Goal: Transaction & Acquisition: Download file/media

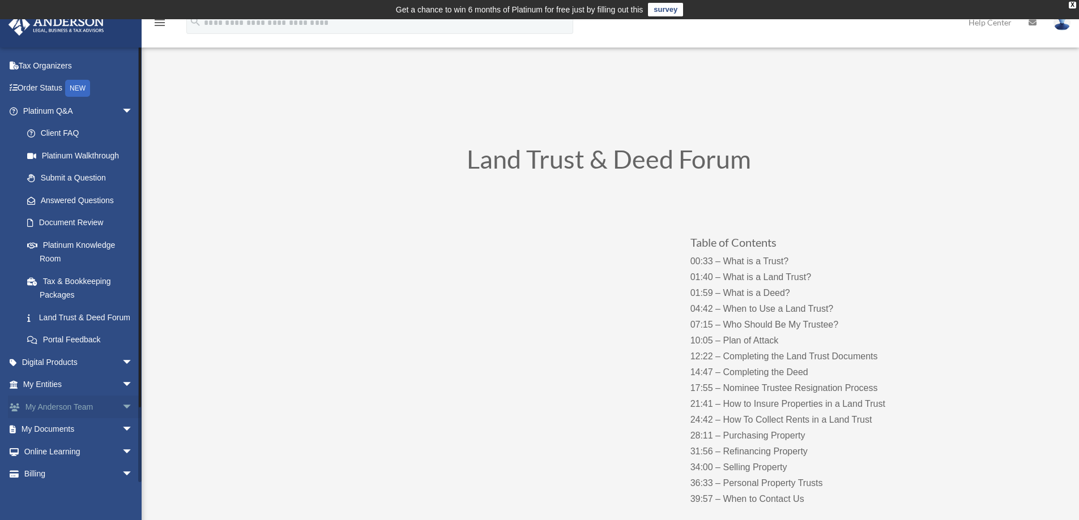
scroll to position [82, 0]
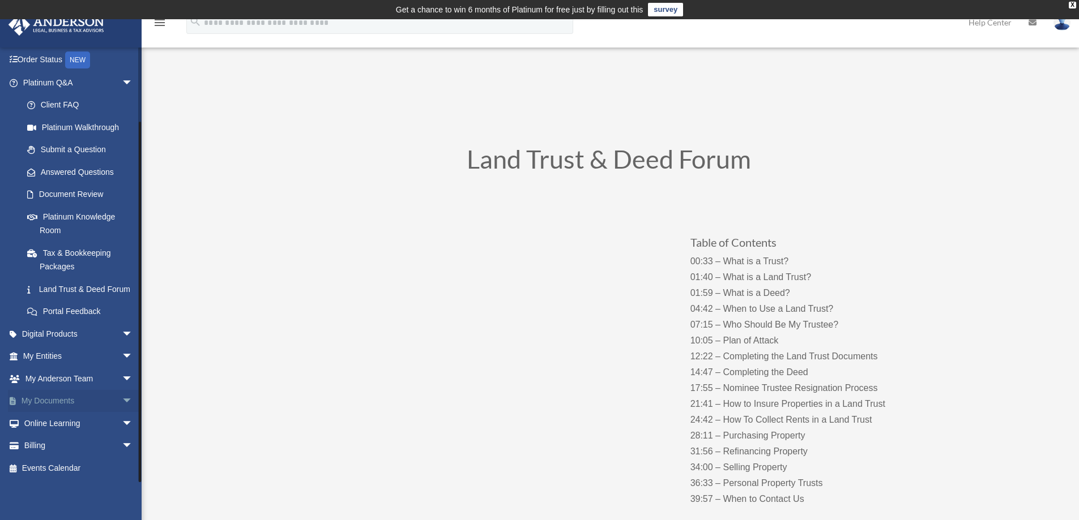
click at [49, 403] on link "My Documents arrow_drop_down" at bounding box center [79, 401] width 142 height 23
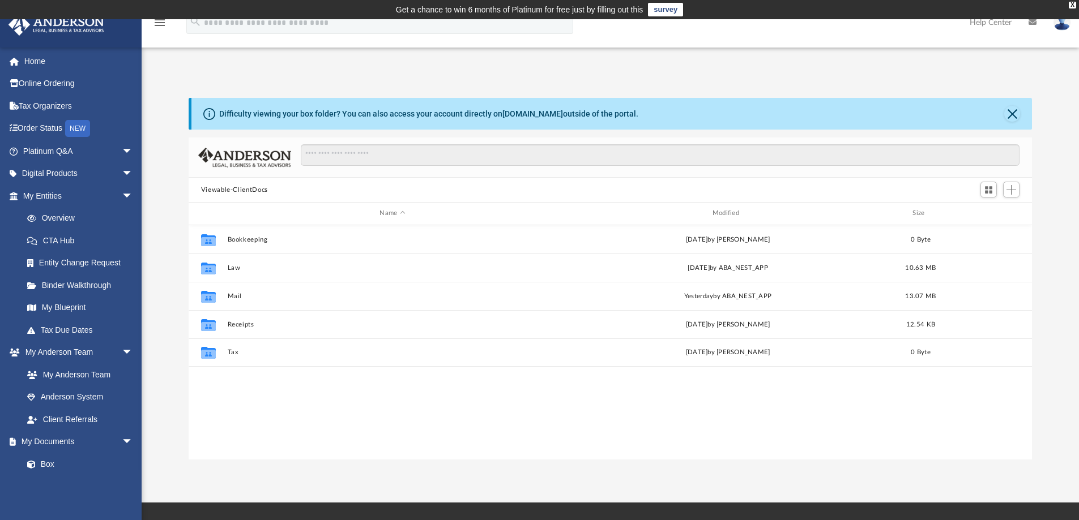
scroll to position [249, 835]
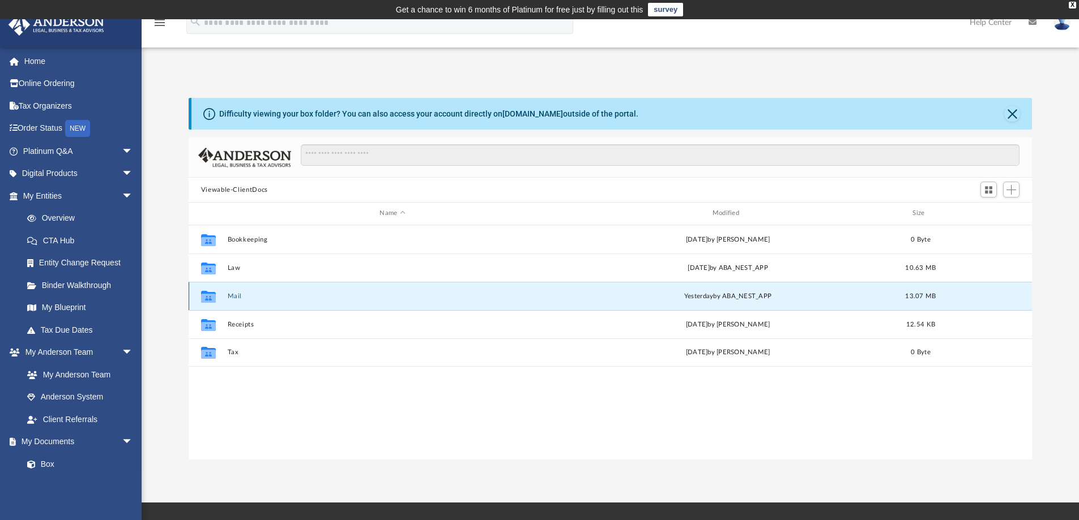
click at [233, 296] on button "Mail" at bounding box center [392, 296] width 330 height 7
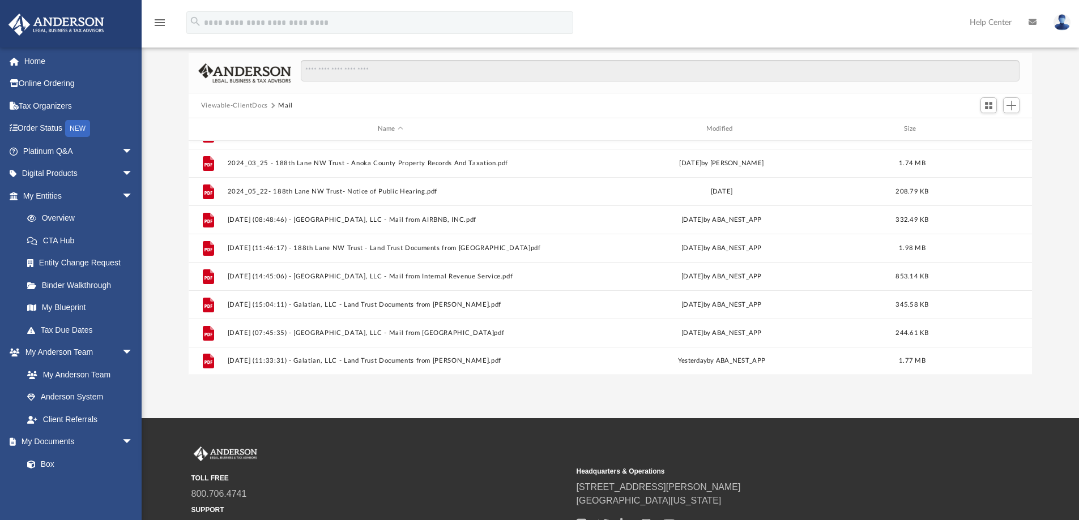
scroll to position [185, 0]
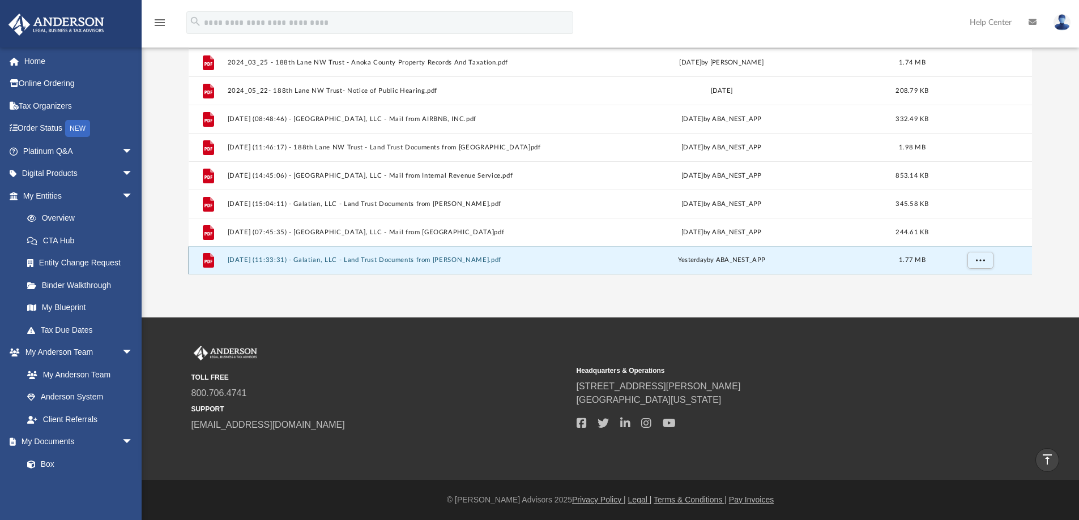
click at [301, 261] on button "[DATE] (11:33:31) - Galatian, LLC - Land Trust Documents from [PERSON_NAME].pdf" at bounding box center [390, 260] width 326 height 7
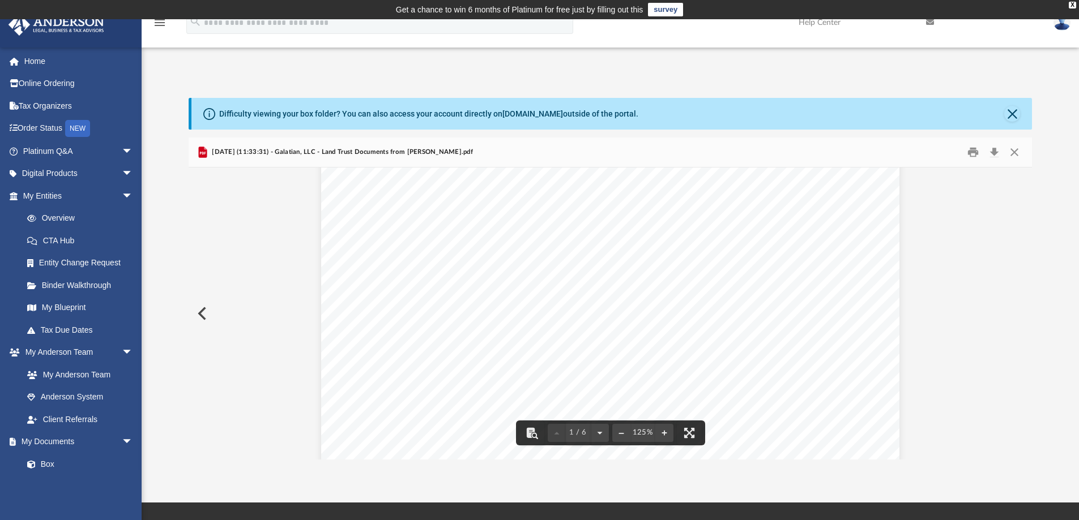
scroll to position [0, 0]
click at [992, 152] on button "Download" at bounding box center [994, 153] width 20 height 18
